Goal: Information Seeking & Learning: Learn about a topic

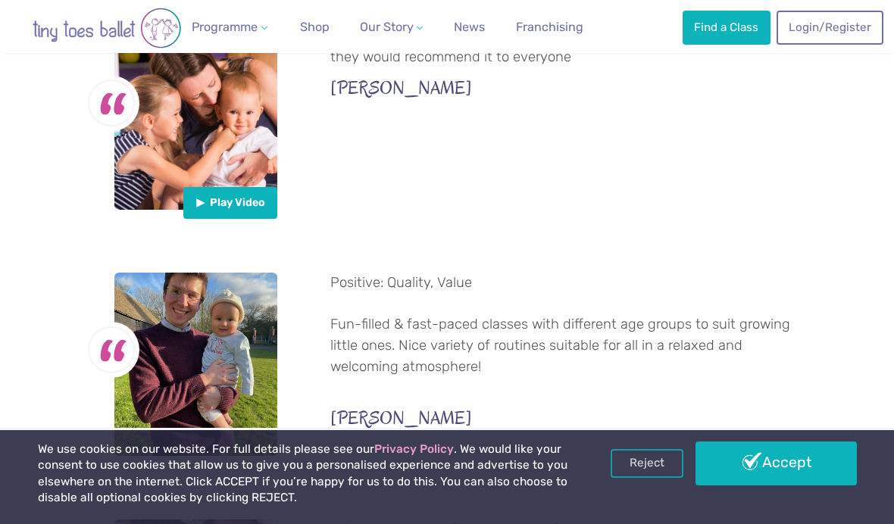
scroll to position [645, 0]
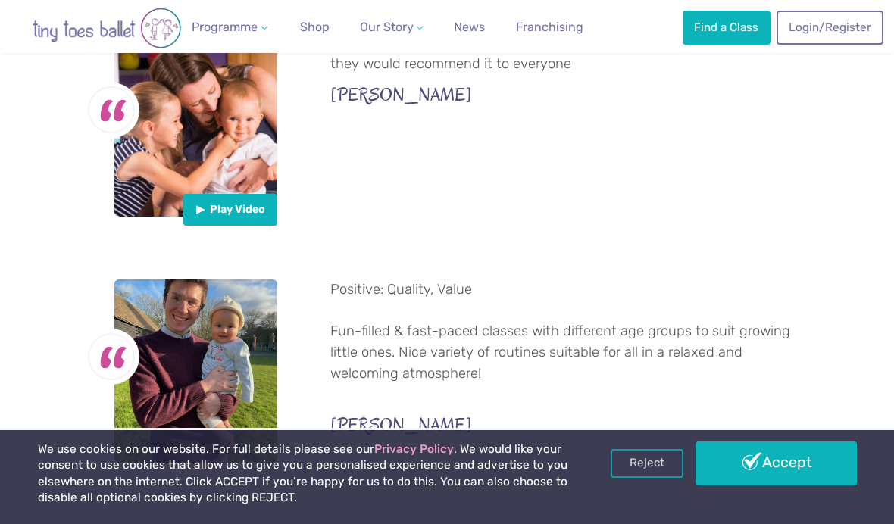
click at [777, 486] on link "Accept" at bounding box center [775, 464] width 161 height 44
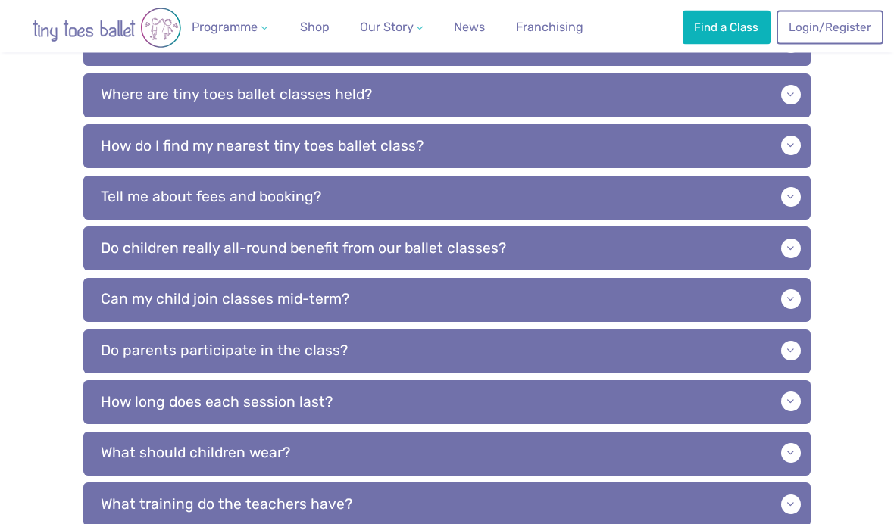
scroll to position [430, 0]
click at [785, 247] on p "Do children really all-round benefit from our ballet classes?" at bounding box center [446, 248] width 727 height 44
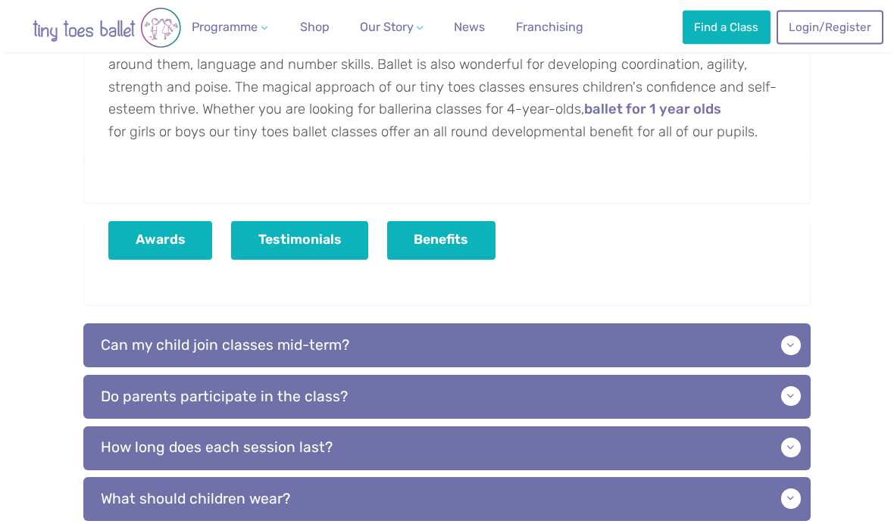
click at [776, 342] on p "Can my child join classes mid-term?" at bounding box center [446, 346] width 727 height 44
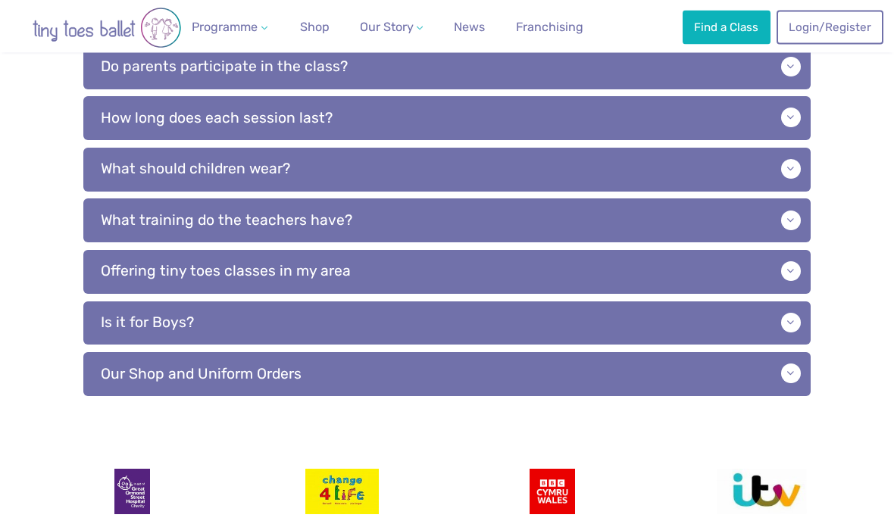
click at [112, 353] on p "Our Shop and Uniform Orders" at bounding box center [446, 375] width 727 height 44
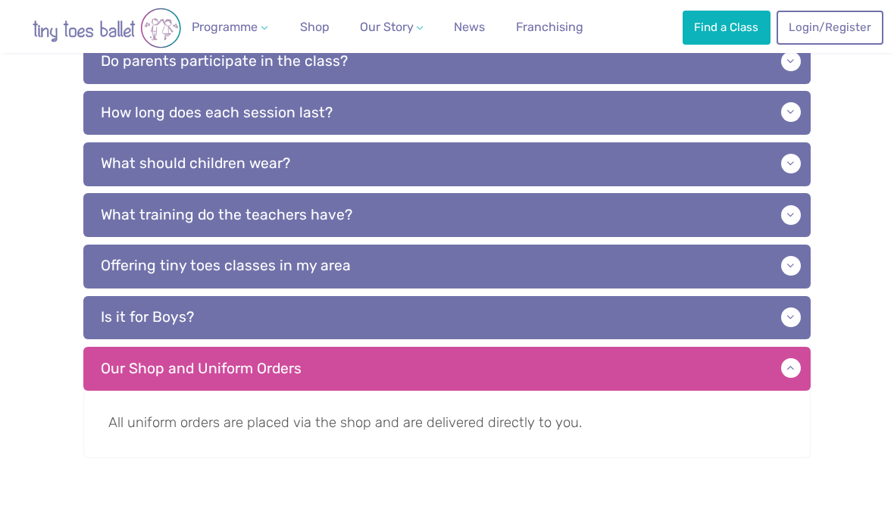
scroll to position [1178, 0]
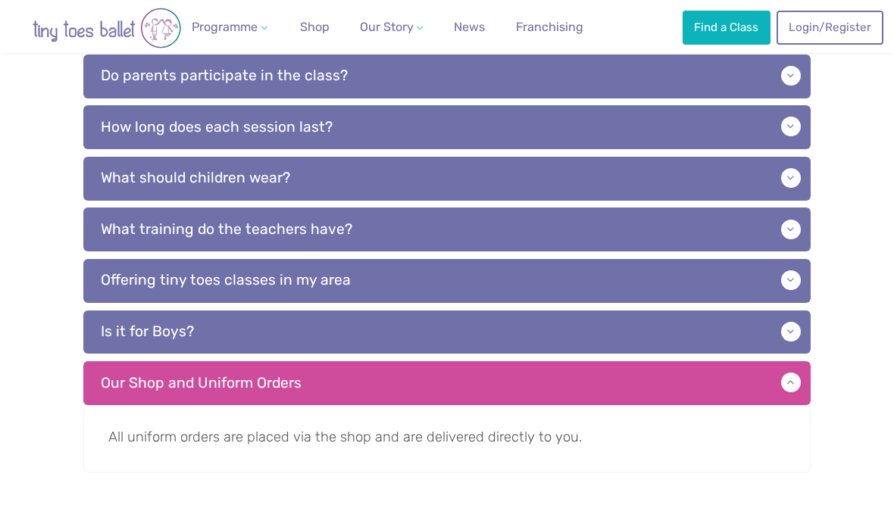
click at [123, 317] on p "Is it for Boys?" at bounding box center [446, 333] width 727 height 44
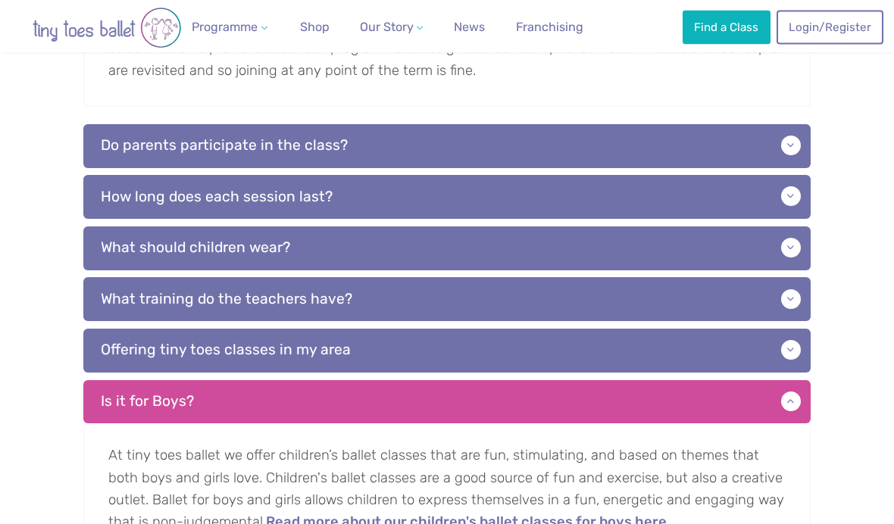
click at [797, 295] on p "What training do the teachers have?" at bounding box center [446, 300] width 727 height 44
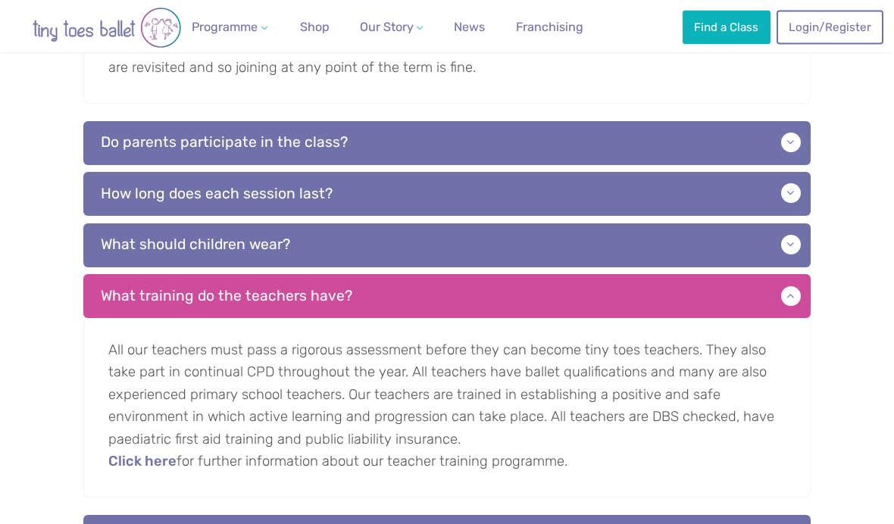
scroll to position [1092, 0]
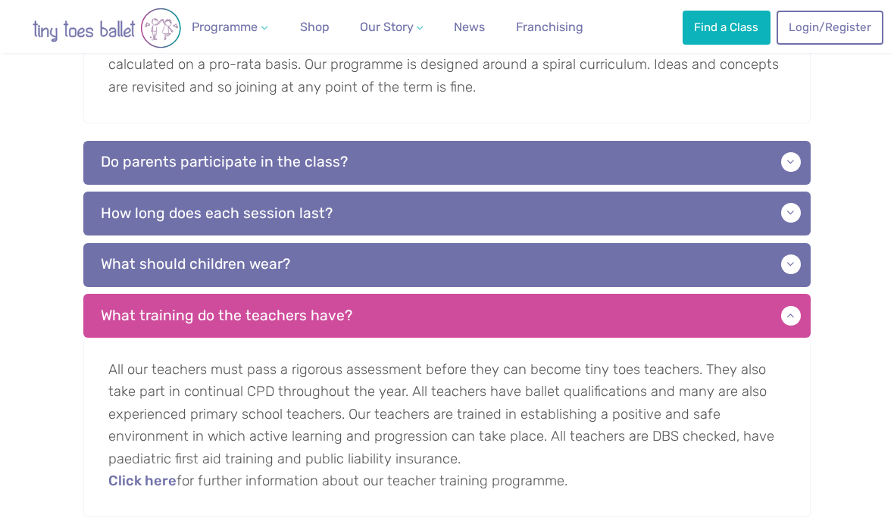
click at [782, 209] on p "How long does each session last?" at bounding box center [446, 214] width 727 height 44
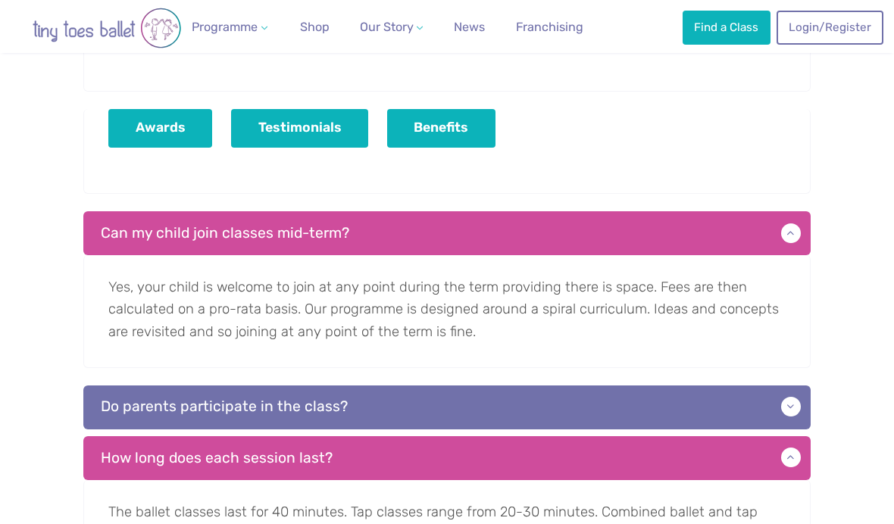
scroll to position [833, 0]
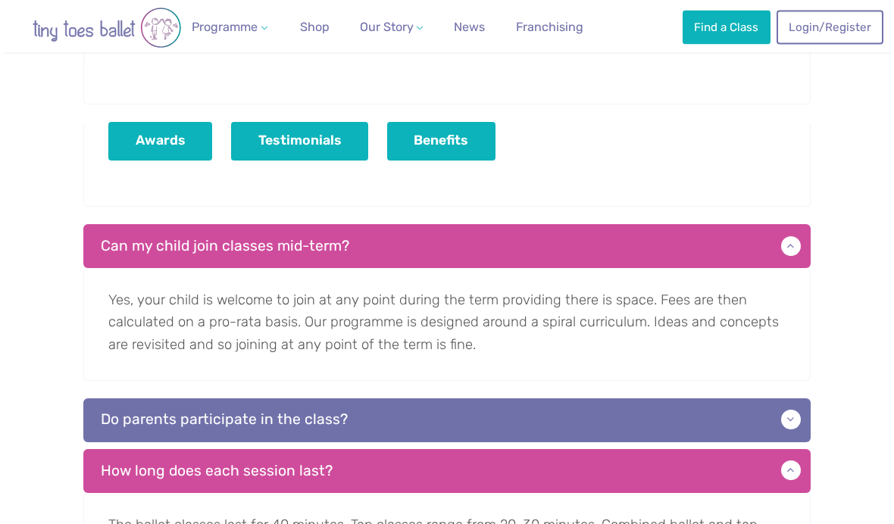
click at [554, 36] on link "Franchising" at bounding box center [550, 27] width 80 height 30
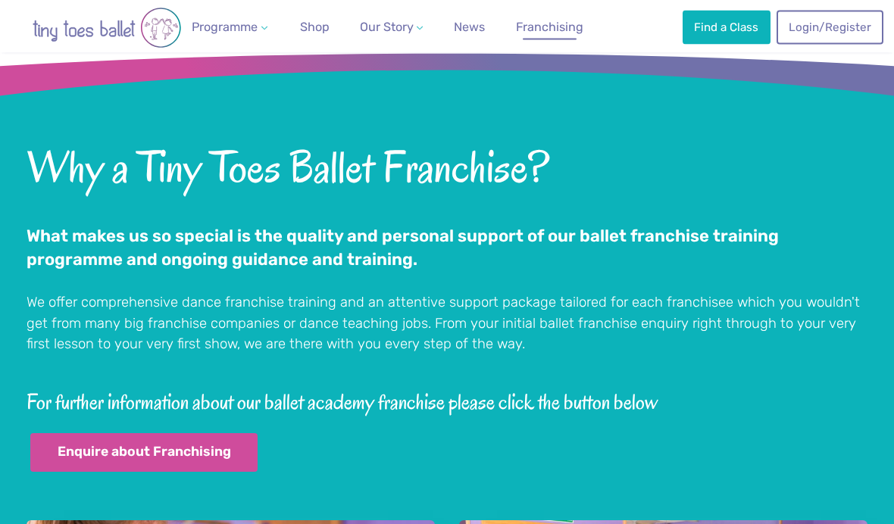
scroll to position [4441, 0]
